Goal: Task Accomplishment & Management: Manage account settings

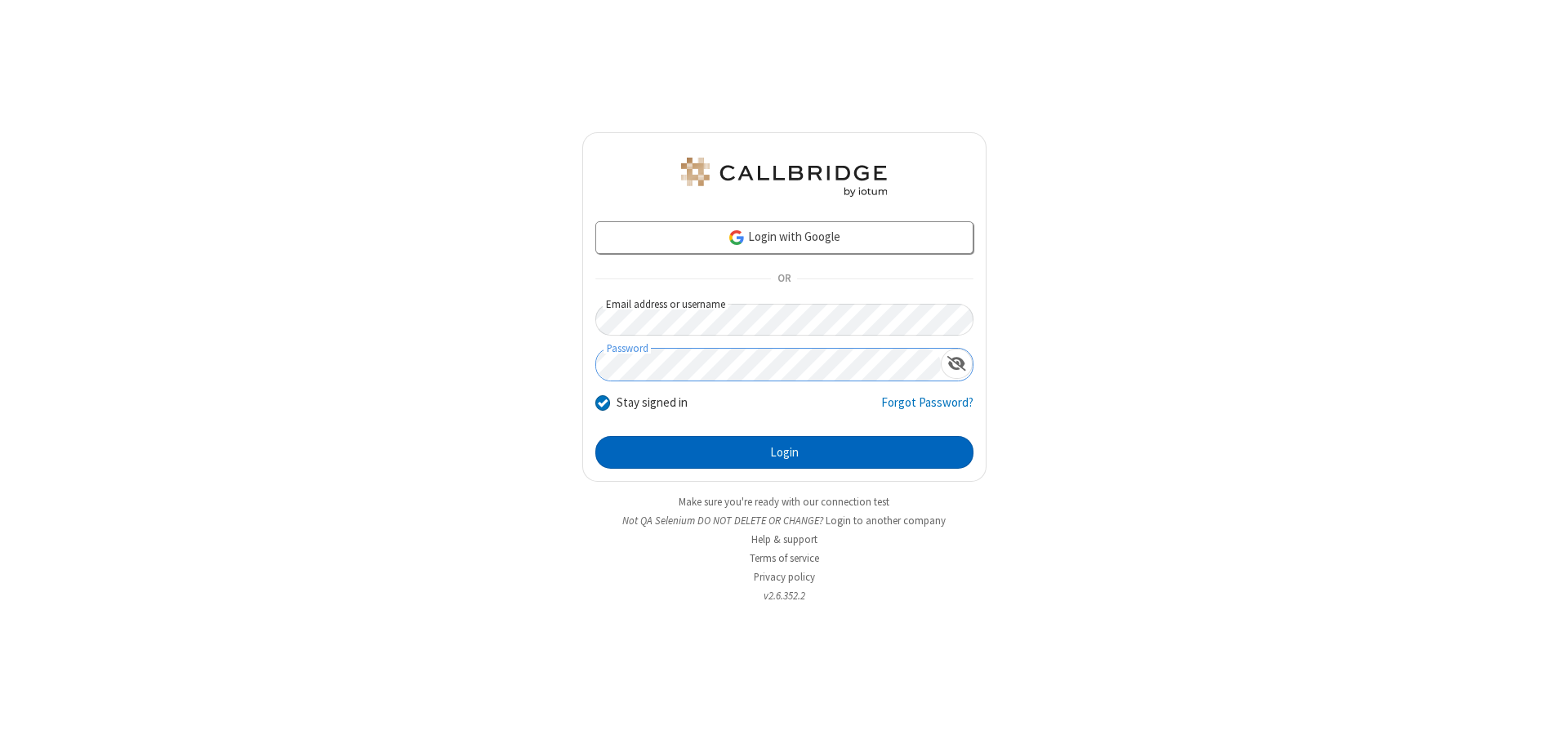
click at [784, 453] on button "Login" at bounding box center [784, 452] width 379 height 33
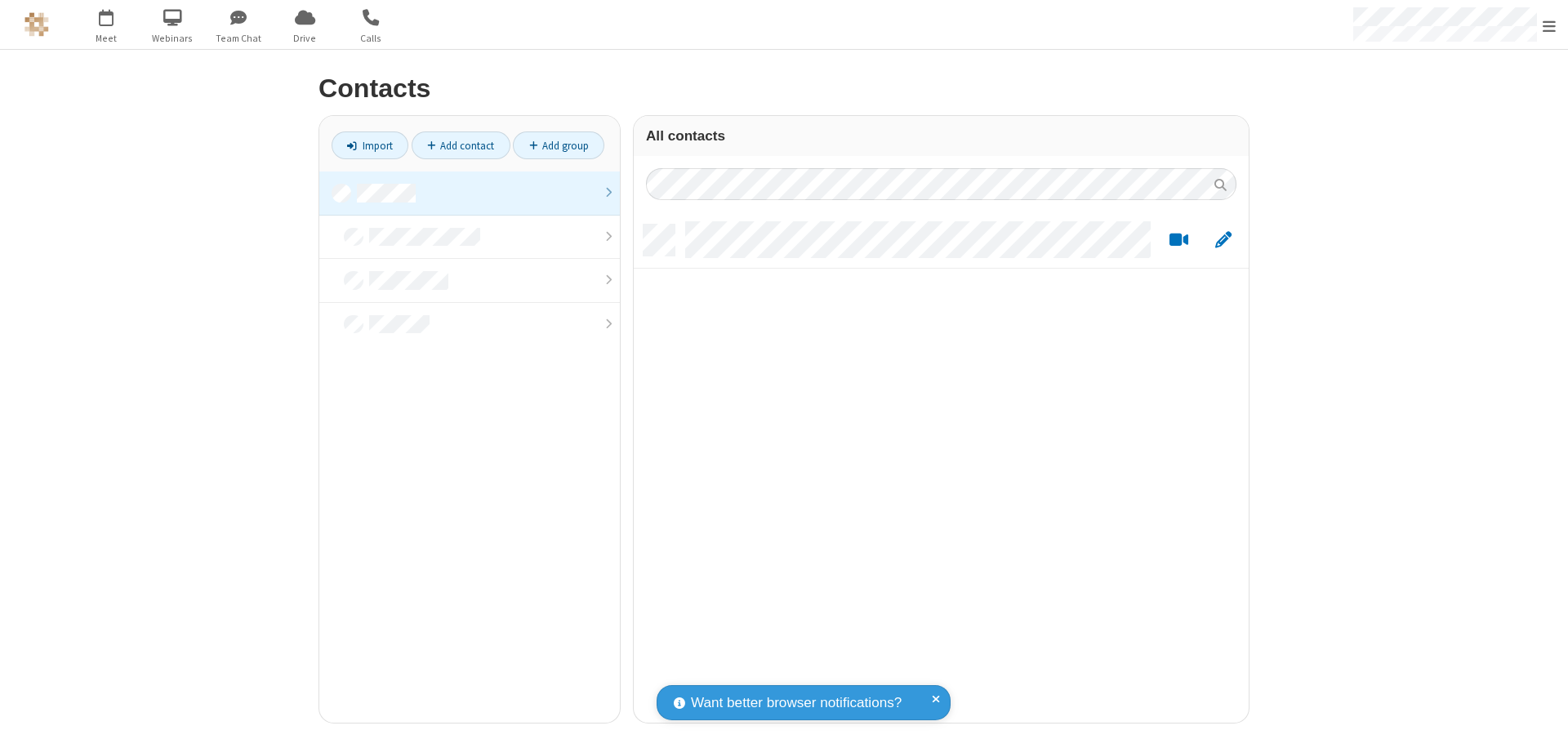
scroll to position [498, 603]
click at [469, 192] on link at bounding box center [469, 193] width 301 height 44
click at [461, 146] on link "Add contact" at bounding box center [461, 145] width 99 height 27
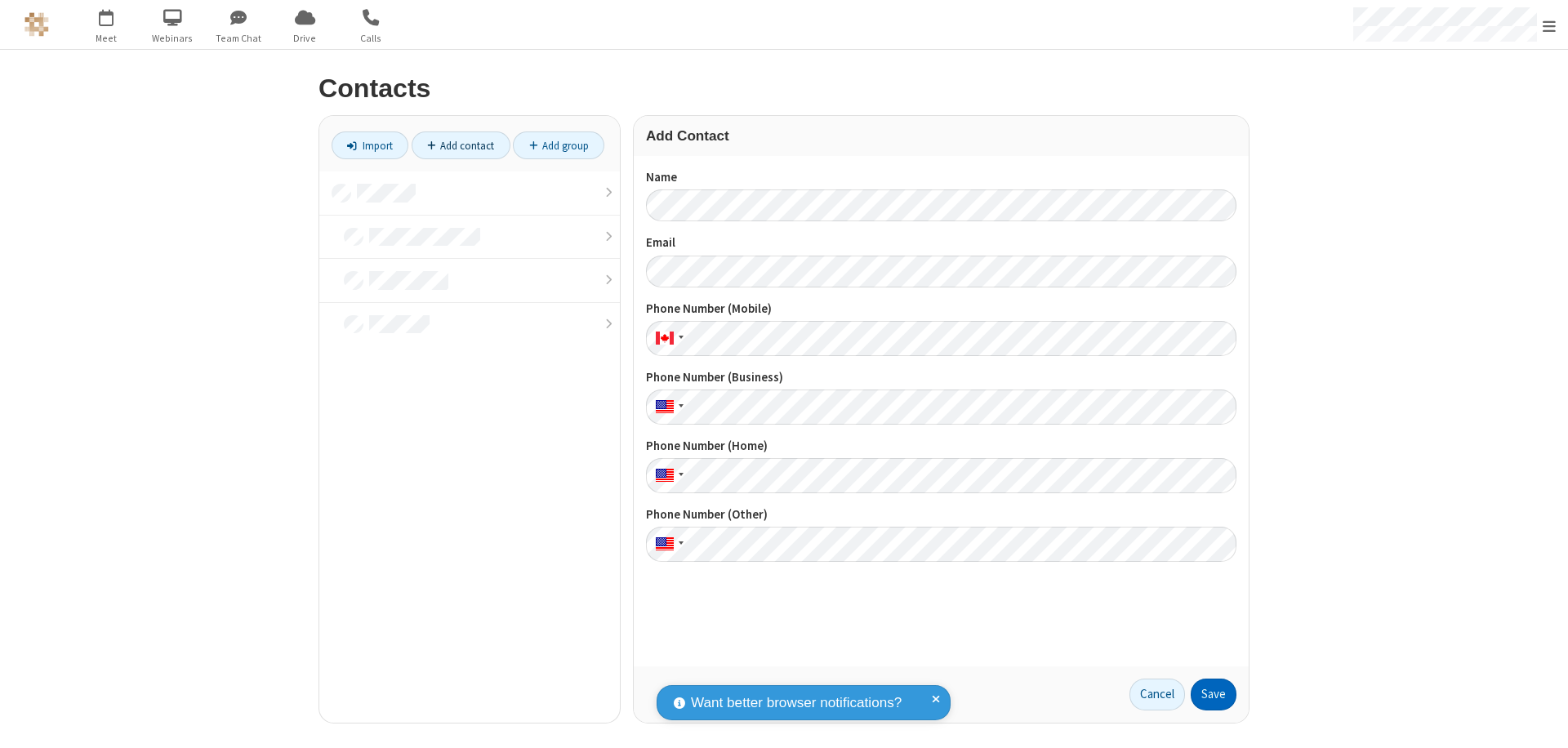
click at [1213, 694] on button "Save" at bounding box center [1213, 694] width 46 height 33
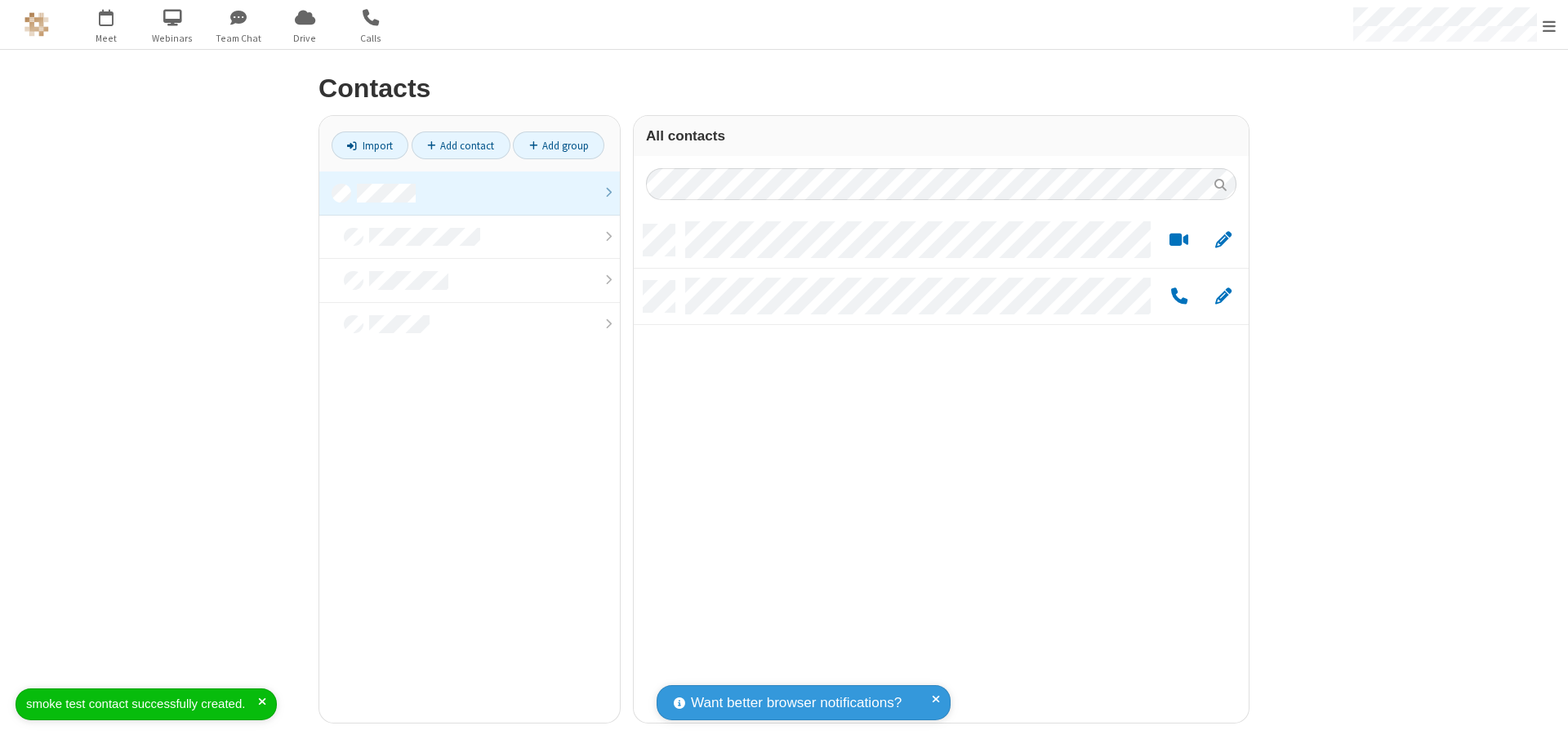
scroll to position [498, 603]
click at [461, 146] on link "Add contact" at bounding box center [461, 145] width 99 height 27
